Goal: Information Seeking & Learning: Learn about a topic

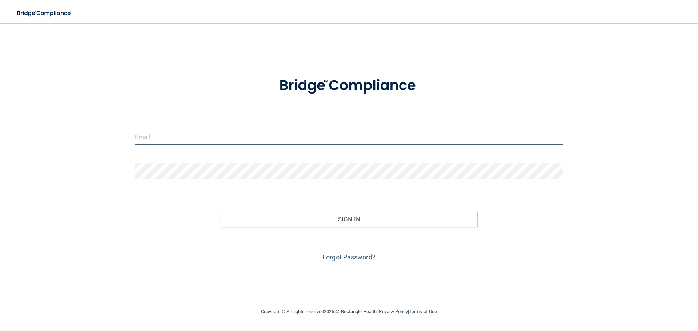
click at [178, 136] on input "email" at bounding box center [349, 137] width 428 height 16
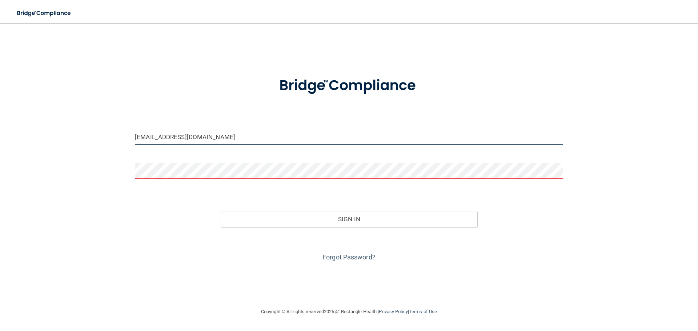
click at [243, 135] on input "cmooney@spoonwooddental.com" at bounding box center [349, 137] width 428 height 16
drag, startPoint x: 243, startPoint y: 135, endPoint x: 98, endPoint y: 140, distance: 145.8
click at [102, 138] on div "cmooney@spoonwooddental.com Invalid email/password. You don't have permission t…" at bounding box center [349, 166] width 668 height 270
type input "[EMAIL_ADDRESS][DOMAIN_NAME]"
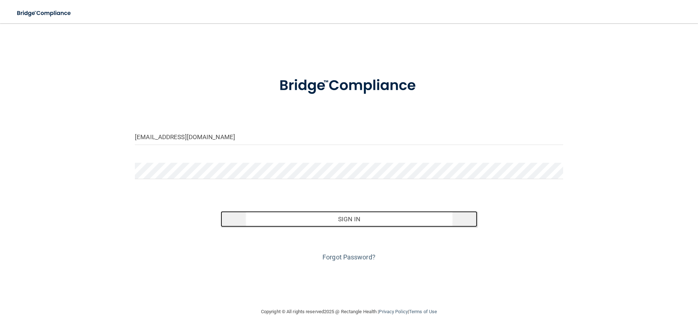
click at [320, 223] on button "Sign In" at bounding box center [349, 219] width 257 height 16
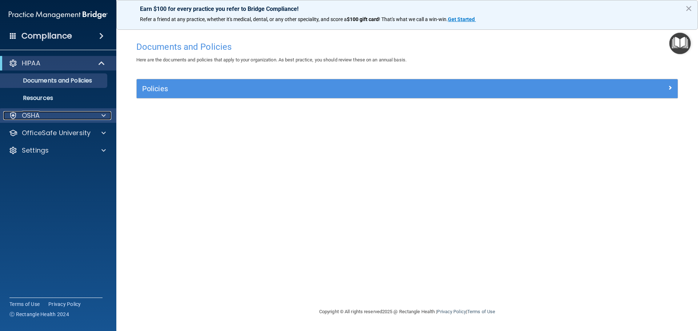
click at [100, 113] on div at bounding box center [102, 115] width 18 height 9
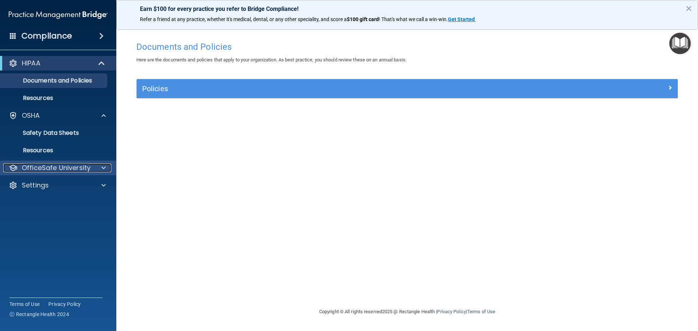
click at [56, 167] on p "OfficeSafe University" at bounding box center [56, 167] width 69 height 9
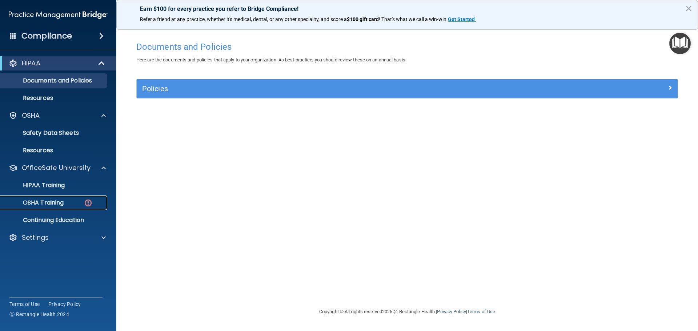
click at [50, 203] on p "OSHA Training" at bounding box center [34, 202] width 59 height 7
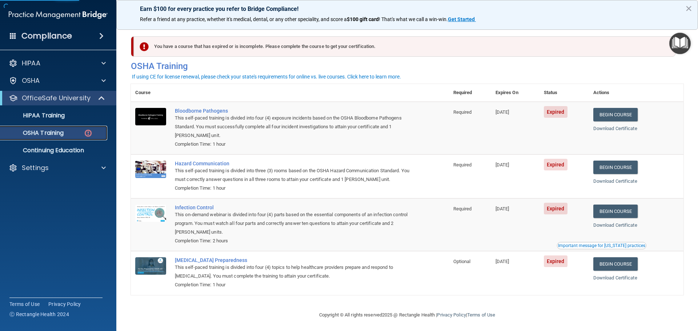
scroll to position [3, 0]
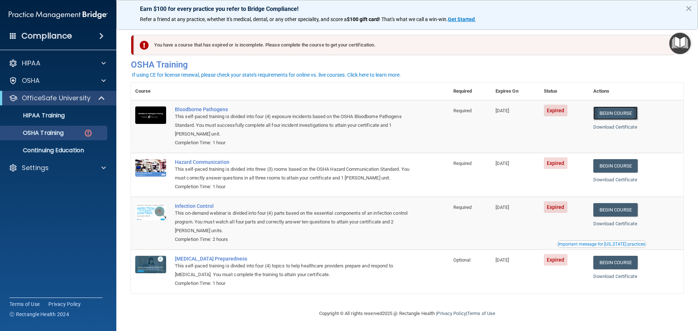
click at [618, 109] on link "Begin Course" at bounding box center [615, 112] width 44 height 13
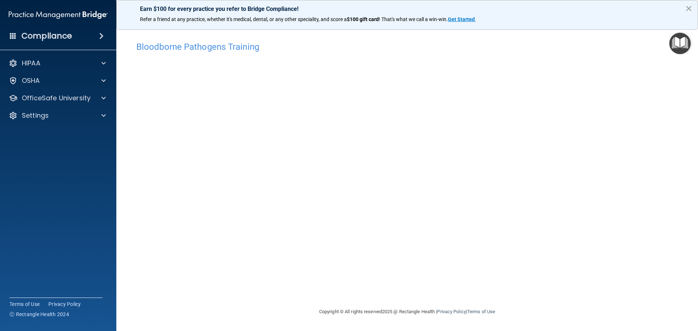
click at [686, 8] on button "×" at bounding box center [688, 9] width 7 height 12
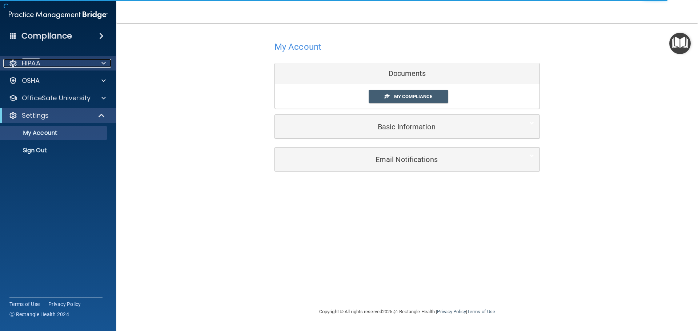
click at [31, 62] on p "HIPAA" at bounding box center [31, 63] width 19 height 9
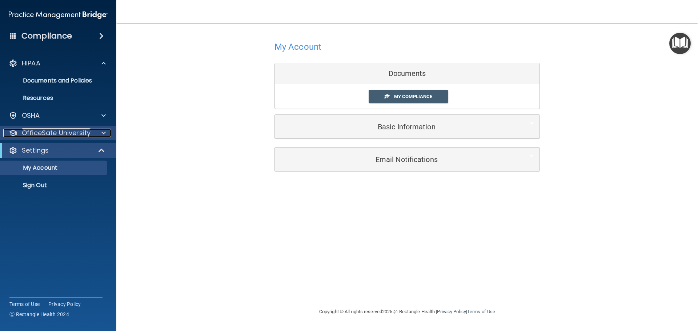
click at [69, 133] on p "OfficeSafe University" at bounding box center [56, 133] width 69 height 9
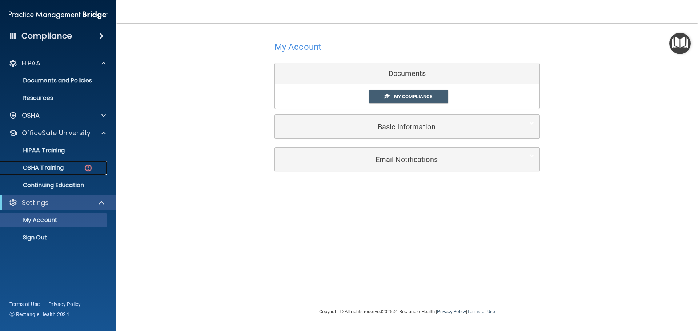
click at [54, 166] on p "OSHA Training" at bounding box center [34, 167] width 59 height 7
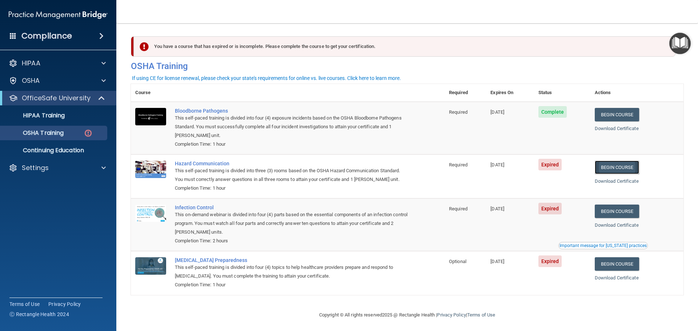
click at [607, 166] on link "Begin Course" at bounding box center [616, 167] width 44 height 13
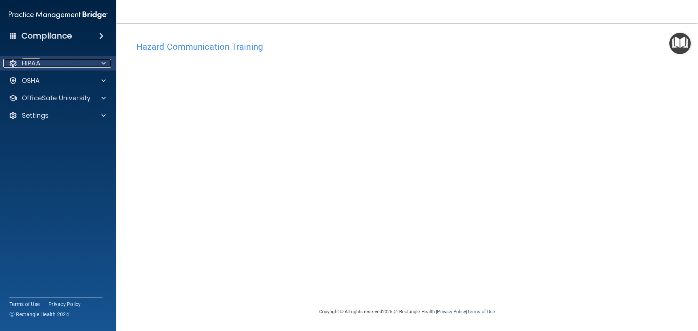
click at [103, 66] on span at bounding box center [103, 63] width 4 height 9
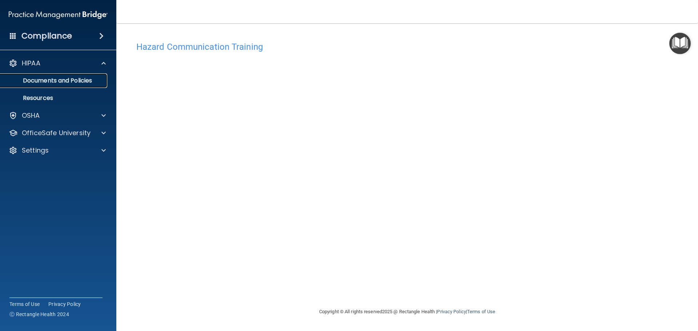
click at [80, 81] on p "Documents and Policies" at bounding box center [54, 80] width 99 height 7
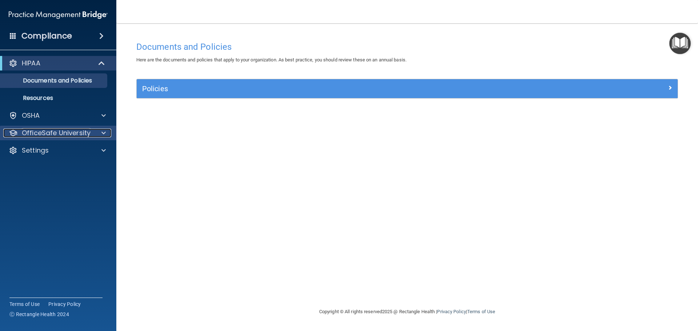
click at [68, 135] on p "OfficeSafe University" at bounding box center [56, 133] width 69 height 9
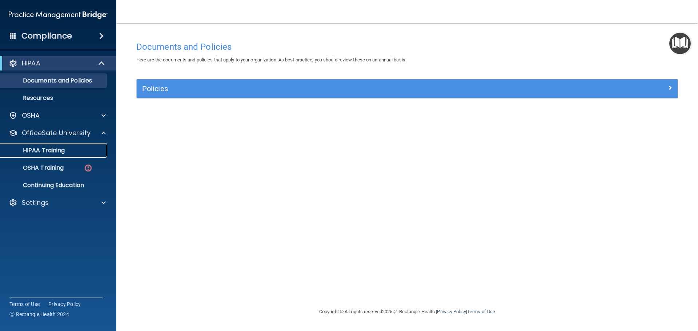
click at [49, 149] on p "HIPAA Training" at bounding box center [35, 150] width 60 height 7
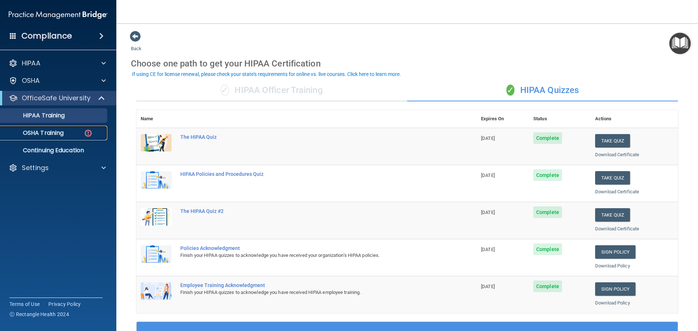
click at [61, 133] on p "OSHA Training" at bounding box center [34, 132] width 59 height 7
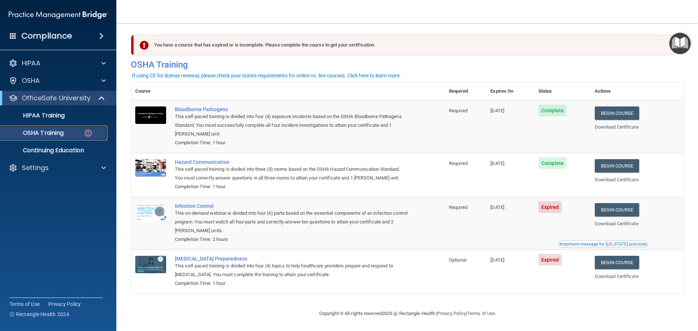
scroll to position [3, 0]
click at [626, 209] on link "Begin Course" at bounding box center [616, 209] width 44 height 13
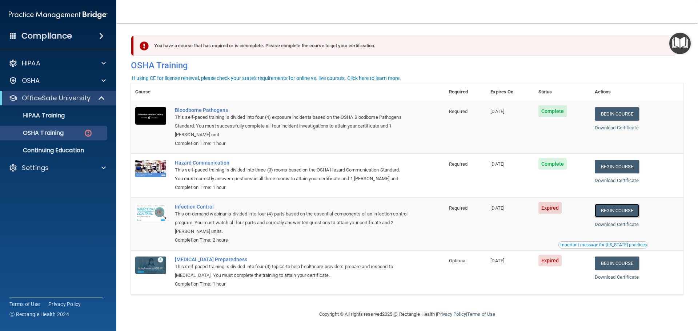
scroll to position [0, 0]
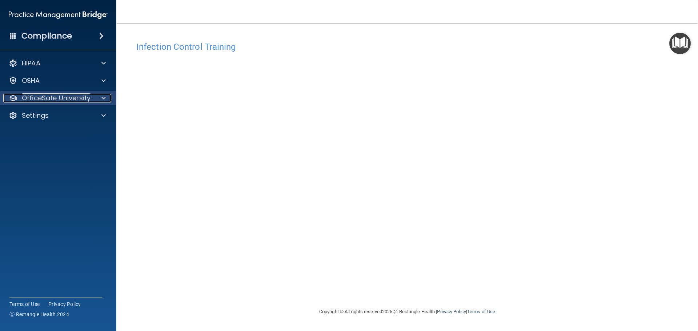
click at [70, 98] on p "OfficeSafe University" at bounding box center [56, 98] width 69 height 9
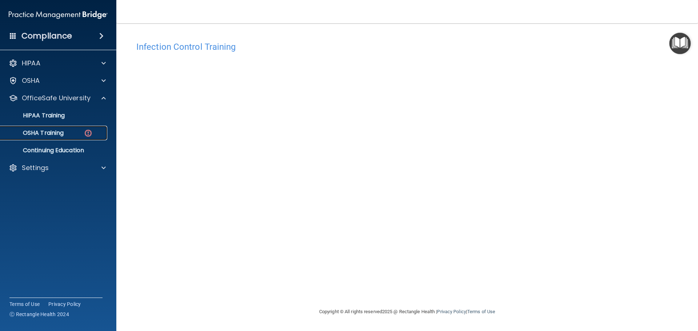
click at [48, 128] on link "OSHA Training" at bounding box center [50, 133] width 114 height 15
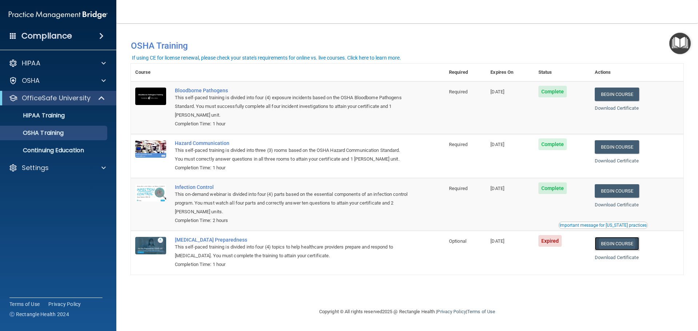
click at [631, 245] on link "Begin Course" at bounding box center [616, 243] width 44 height 13
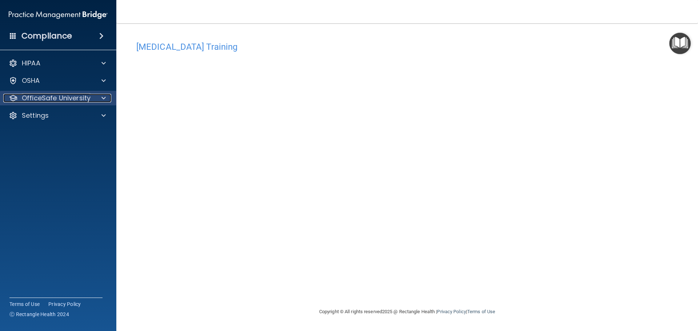
click at [69, 98] on p "OfficeSafe University" at bounding box center [56, 98] width 69 height 9
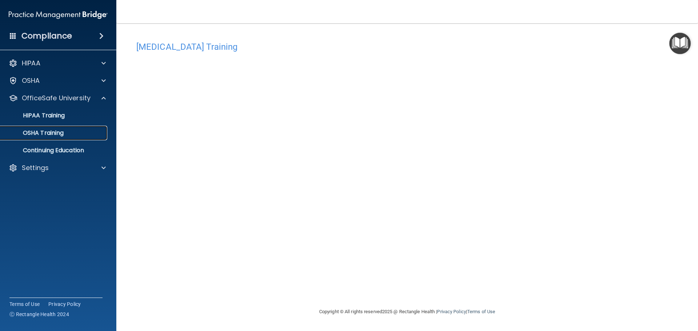
click at [56, 129] on p "OSHA Training" at bounding box center [34, 132] width 59 height 7
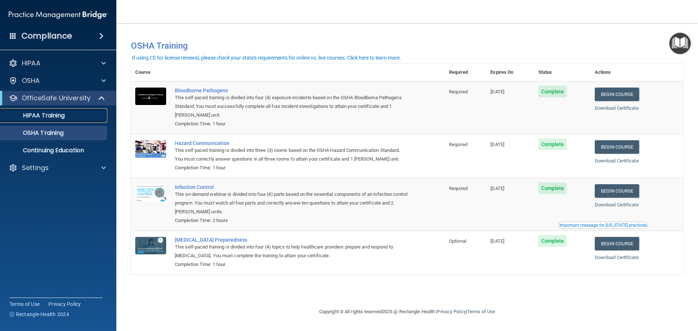
click at [45, 114] on p "HIPAA Training" at bounding box center [35, 115] width 60 height 7
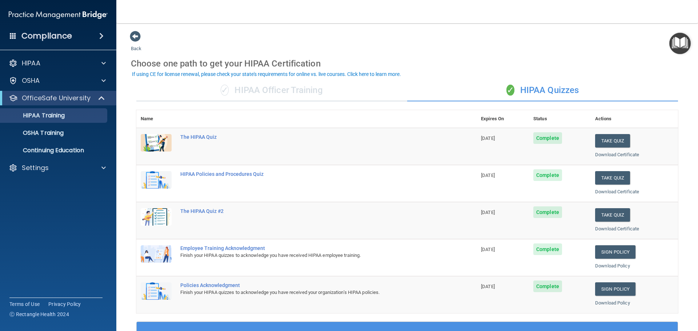
click at [65, 35] on h4 "Compliance" at bounding box center [46, 36] width 50 height 10
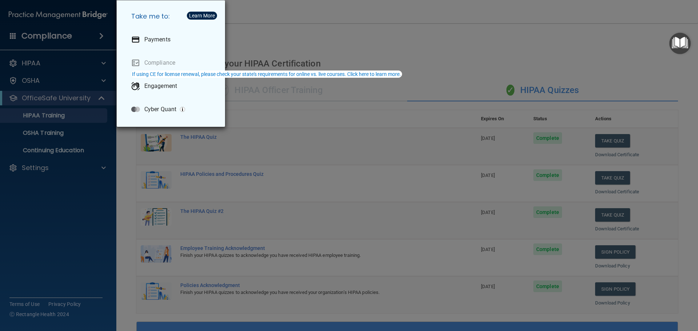
click at [65, 35] on div "Take me to: Payments Compliance Engagement Cyber Quant" at bounding box center [349, 165] width 698 height 331
